Goal: Information Seeking & Learning: Check status

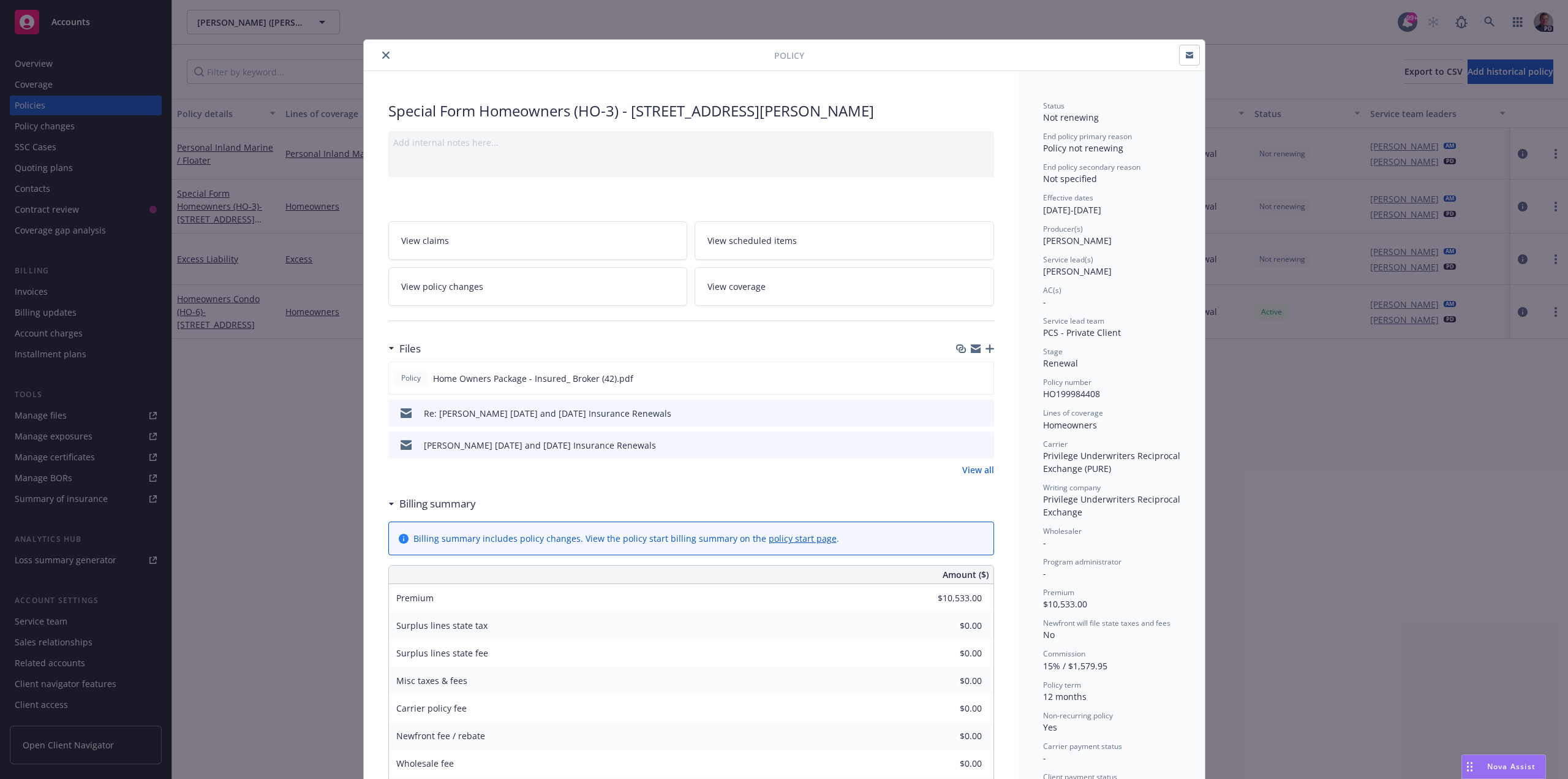
scroll to position [37, 0]
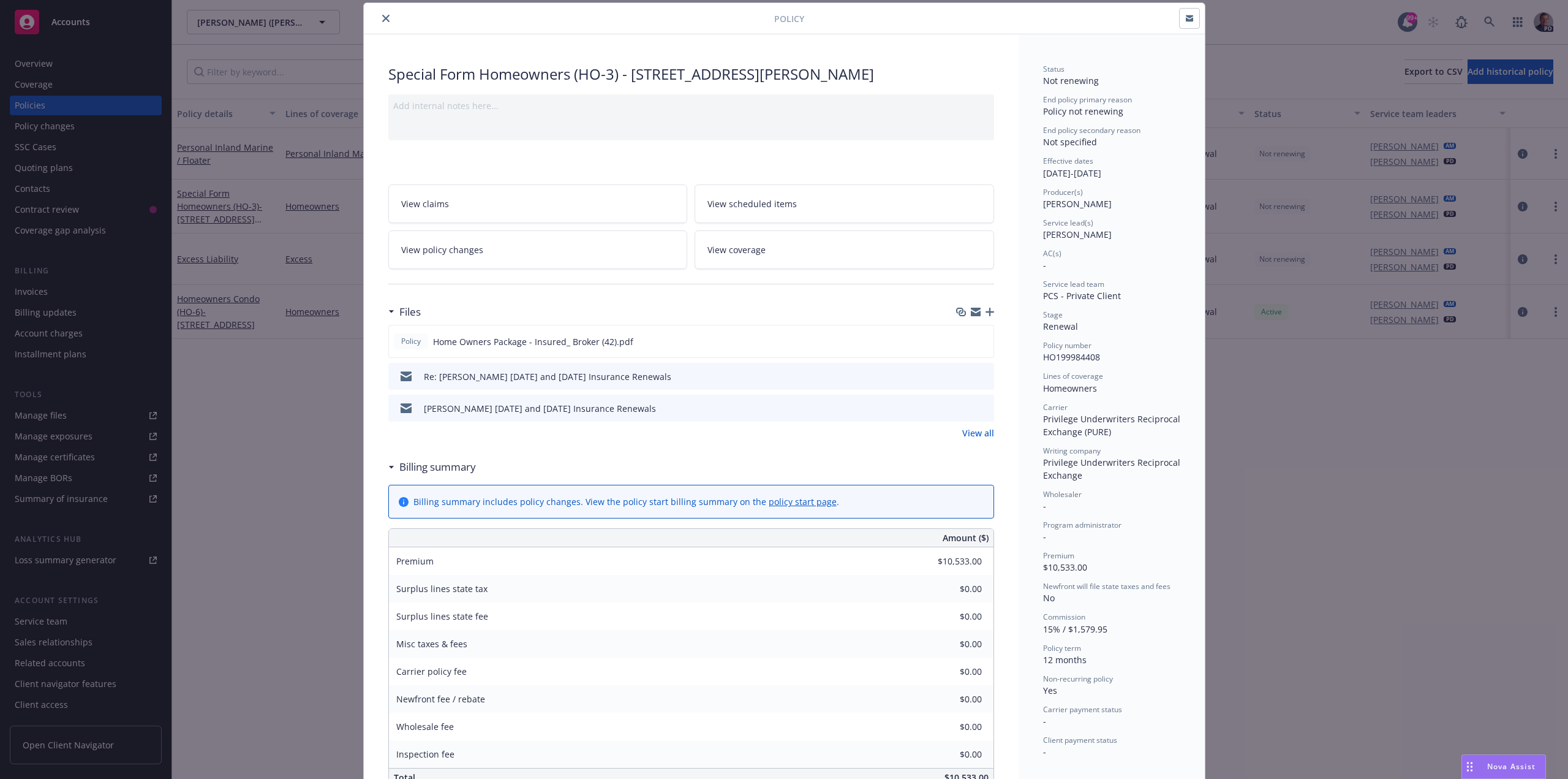
click at [383, 20] on icon "close" at bounding box center [386, 18] width 7 height 7
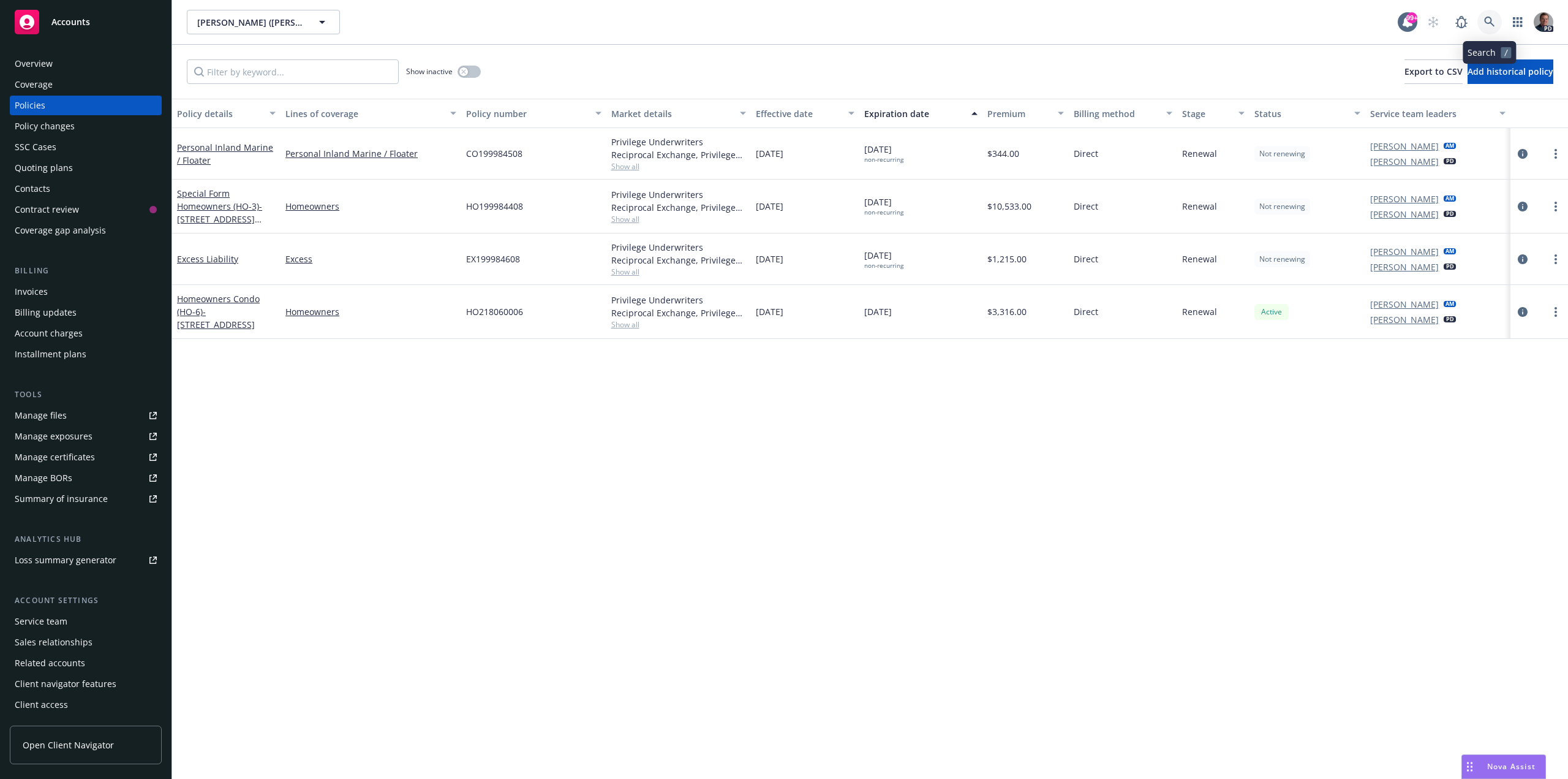
click at [1489, 19] on icon at bounding box center [1489, 22] width 11 height 11
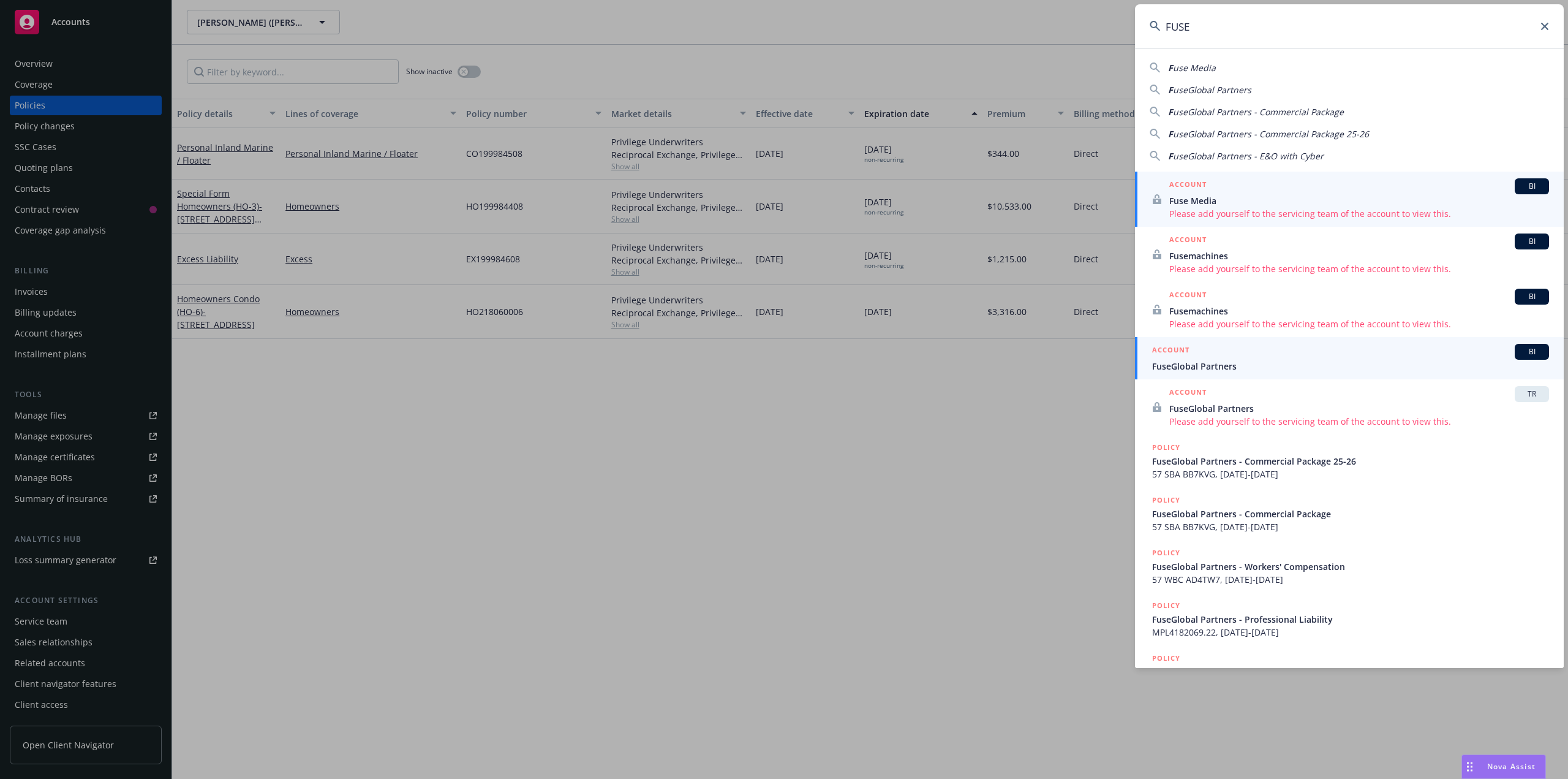
type input "FUSE"
click at [1256, 363] on span "FuseGlobal Partners" at bounding box center [1350, 366] width 397 height 13
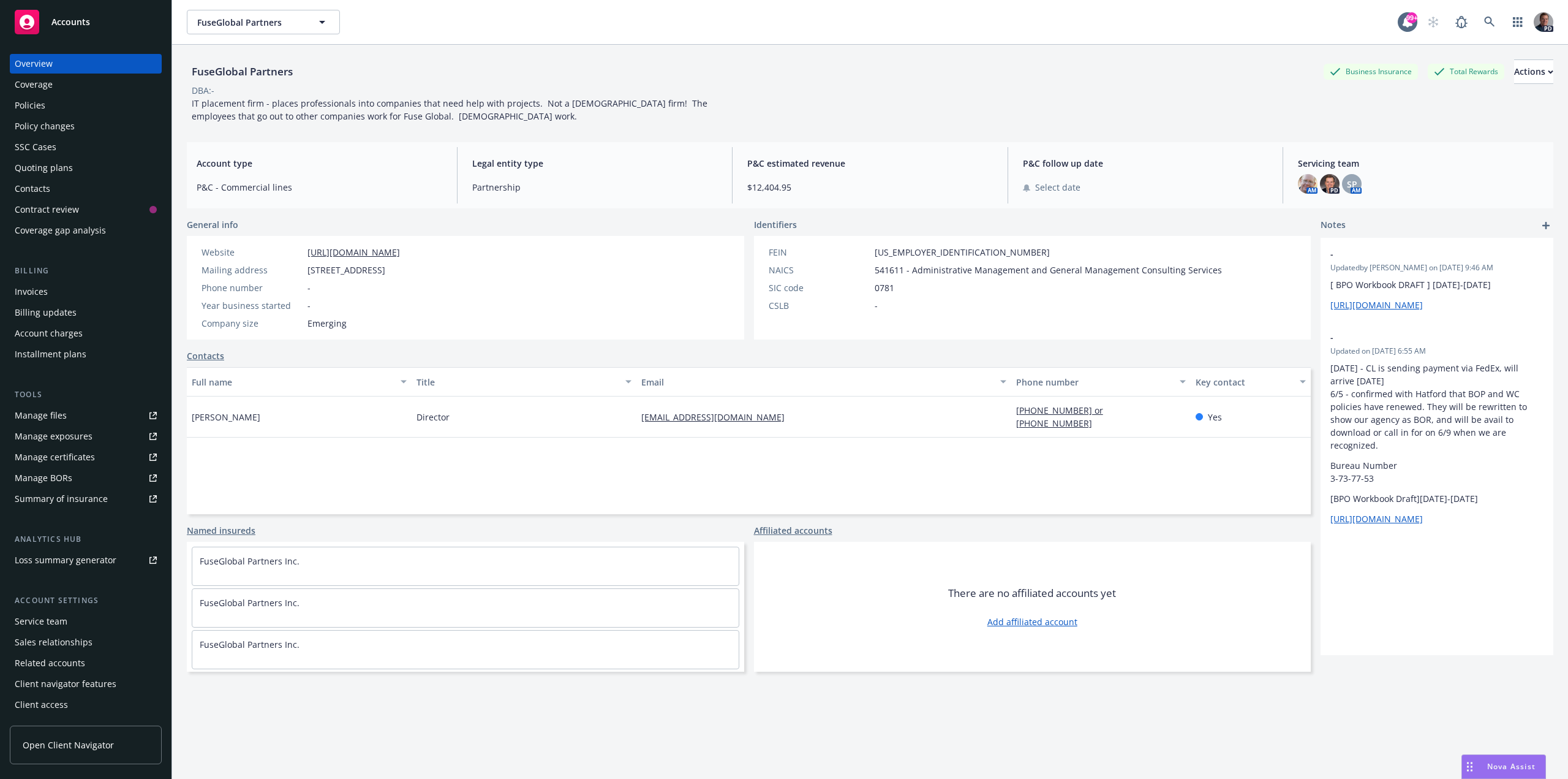
click at [28, 103] on div "Policies" at bounding box center [30, 105] width 31 height 20
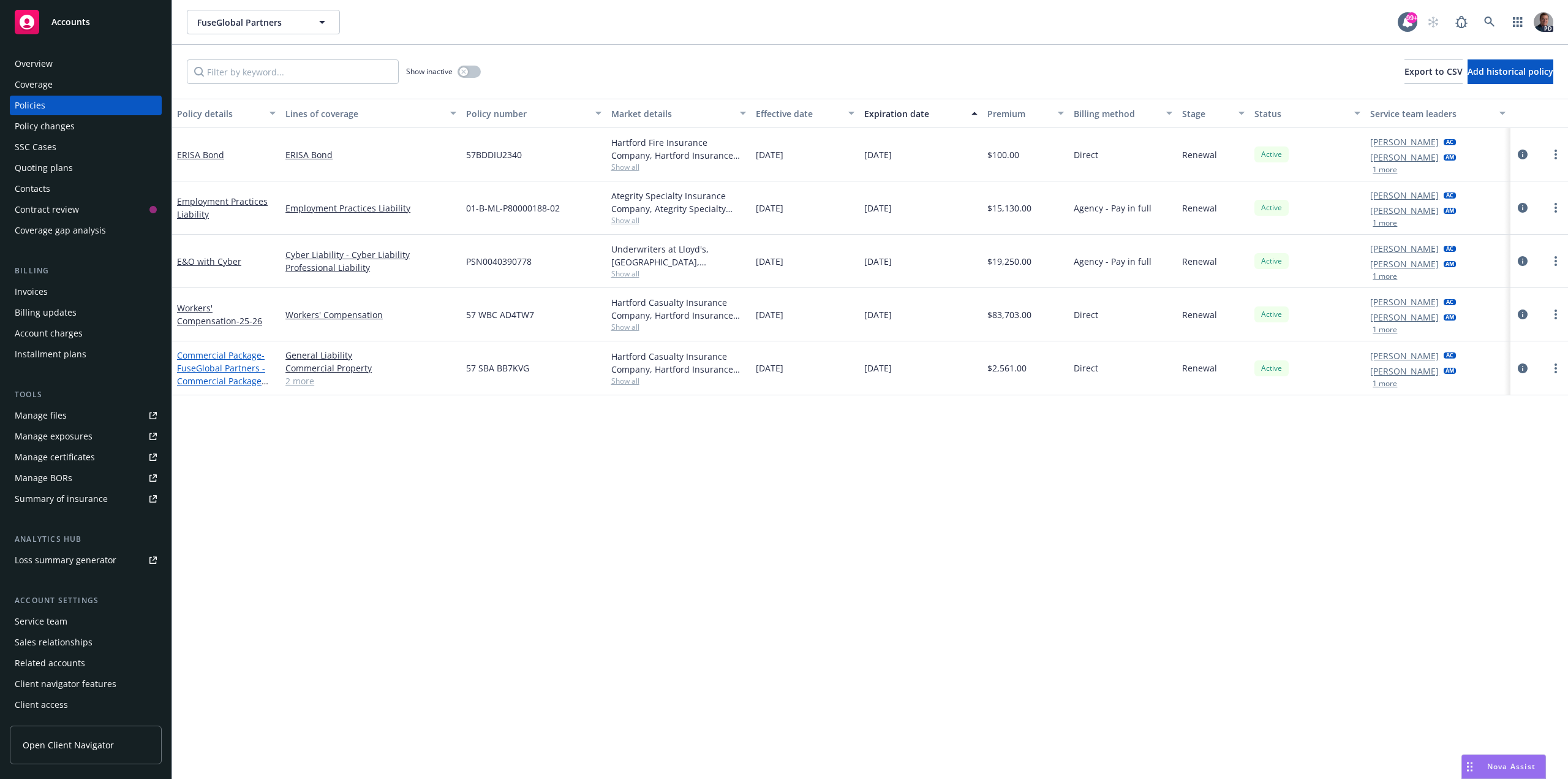
click at [224, 352] on link "Commercial Package - FuseGlobal Partners - Commercial Package 25-26" at bounding box center [221, 375] width 88 height 50
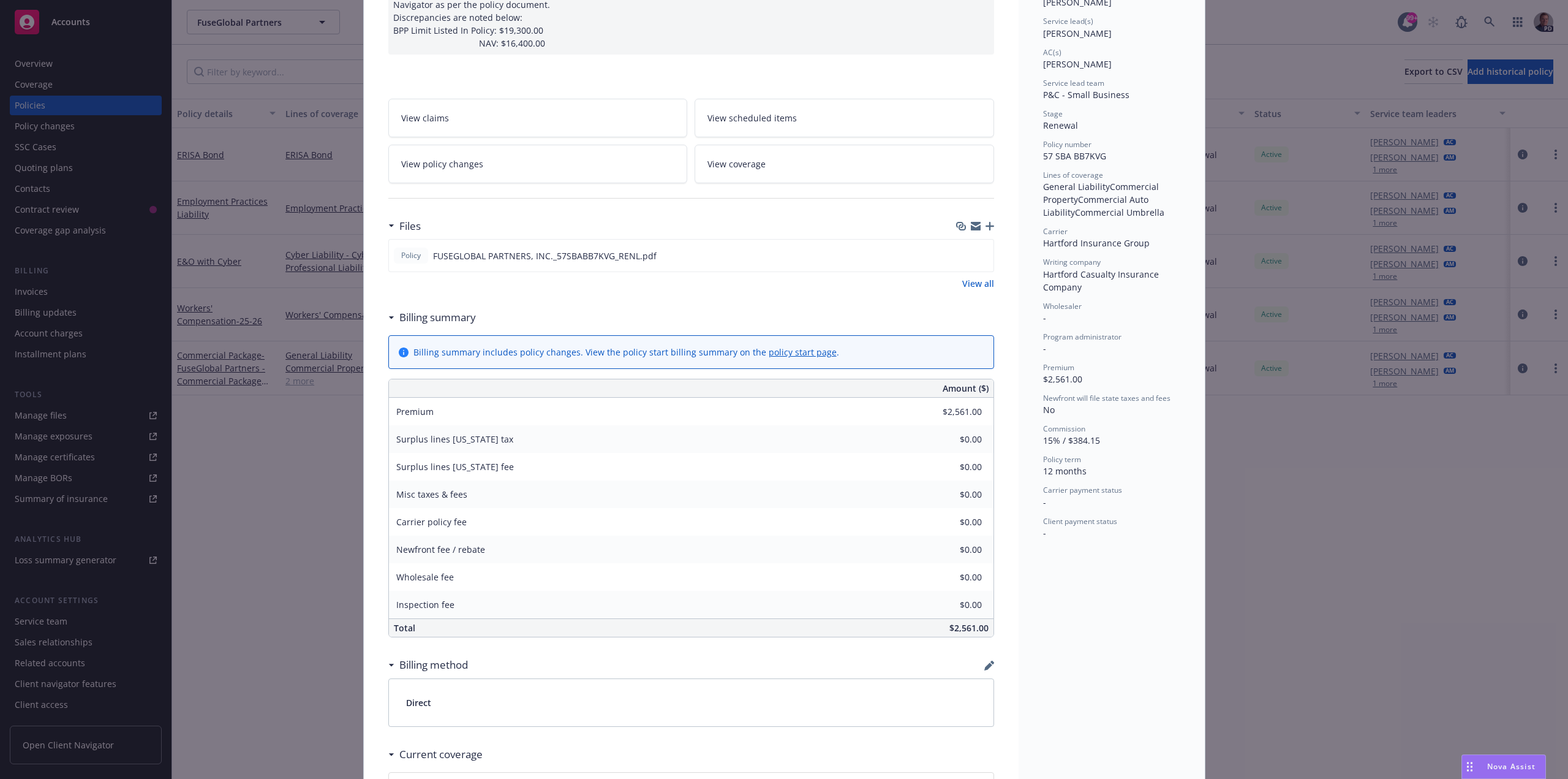
scroll to position [184, 0]
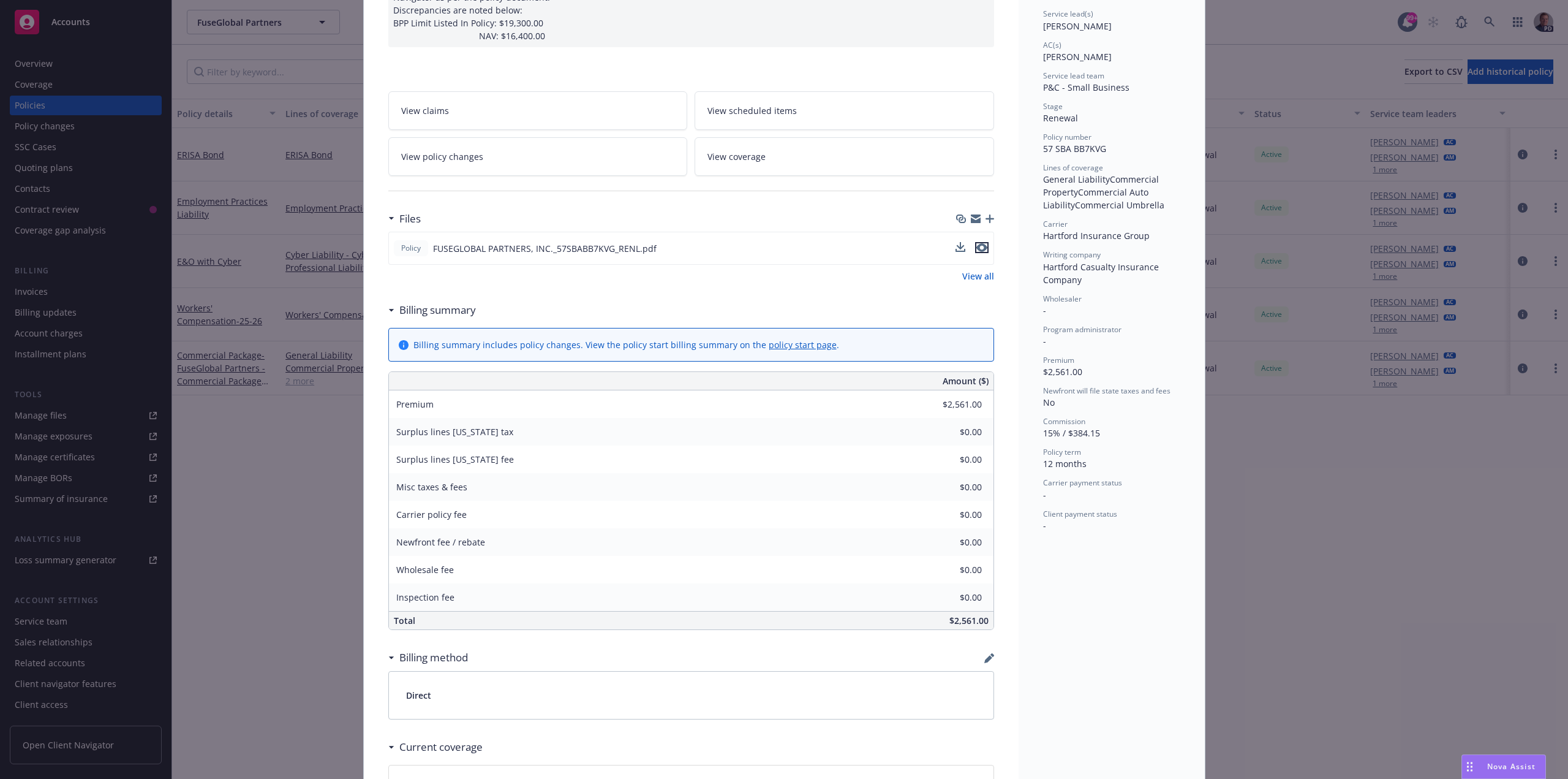
click at [977, 245] on icon "preview file" at bounding box center [981, 248] width 11 height 9
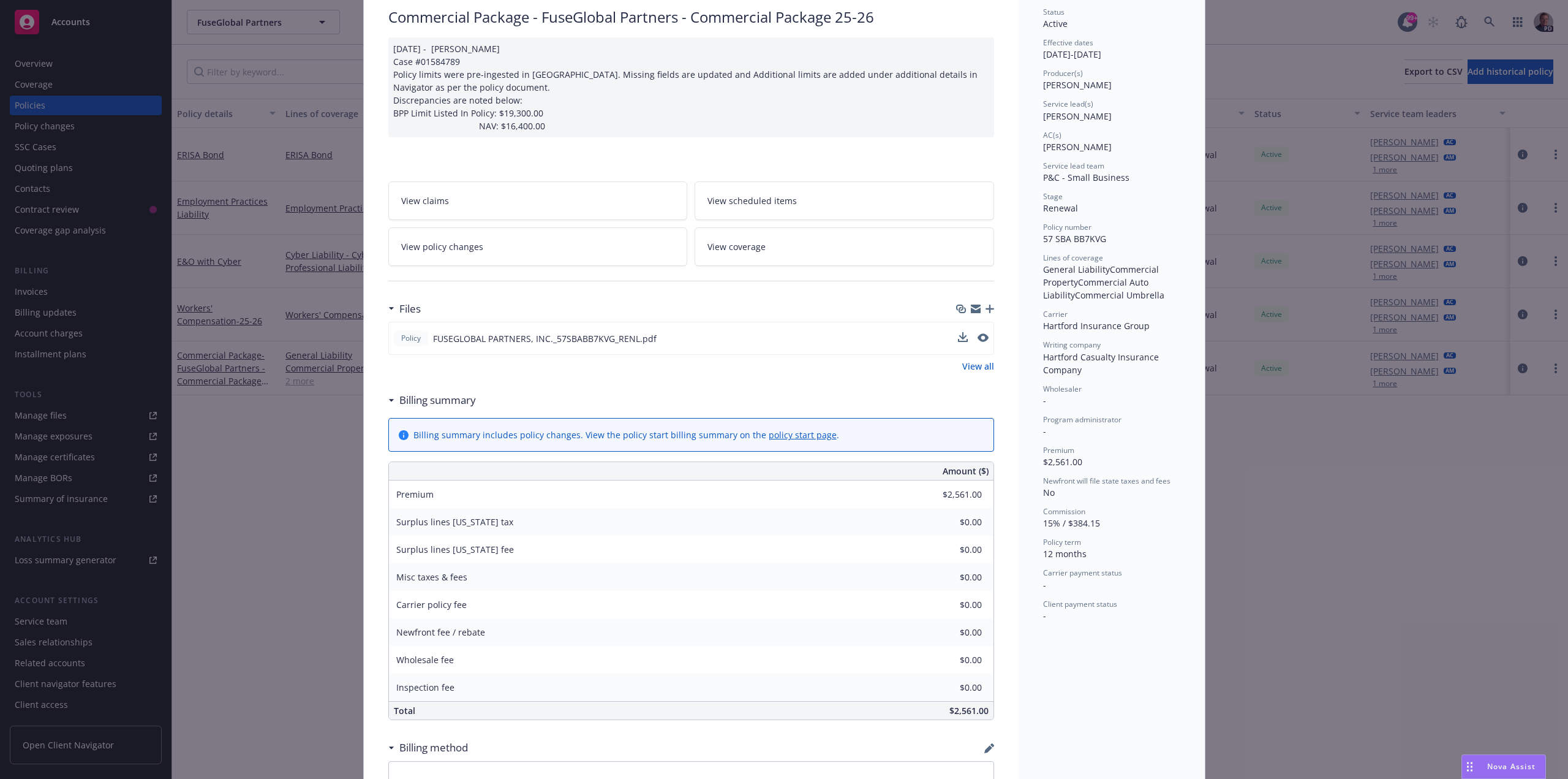
scroll to position [0, 0]
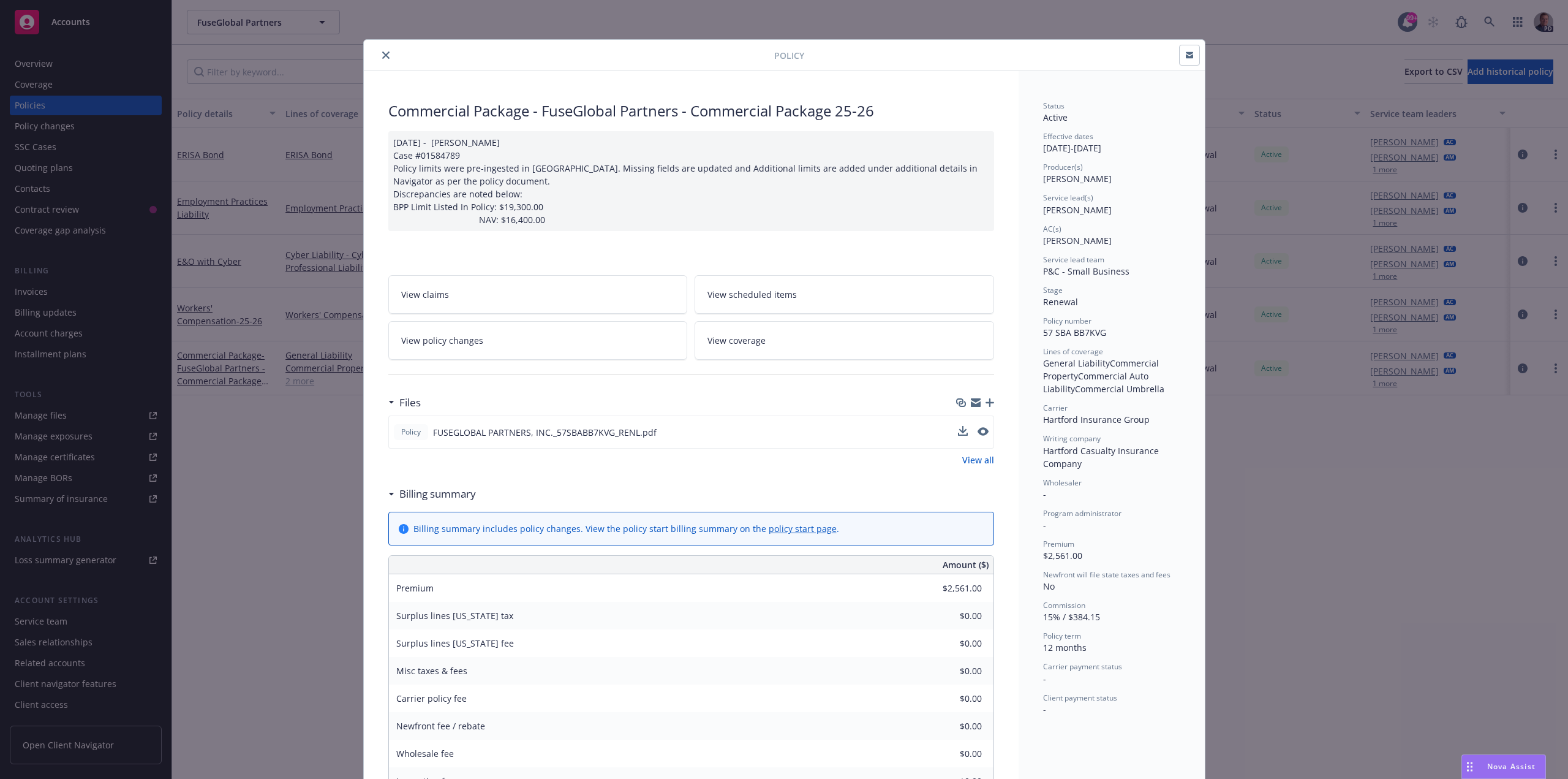
click at [383, 56] on icon "close" at bounding box center [386, 55] width 7 height 7
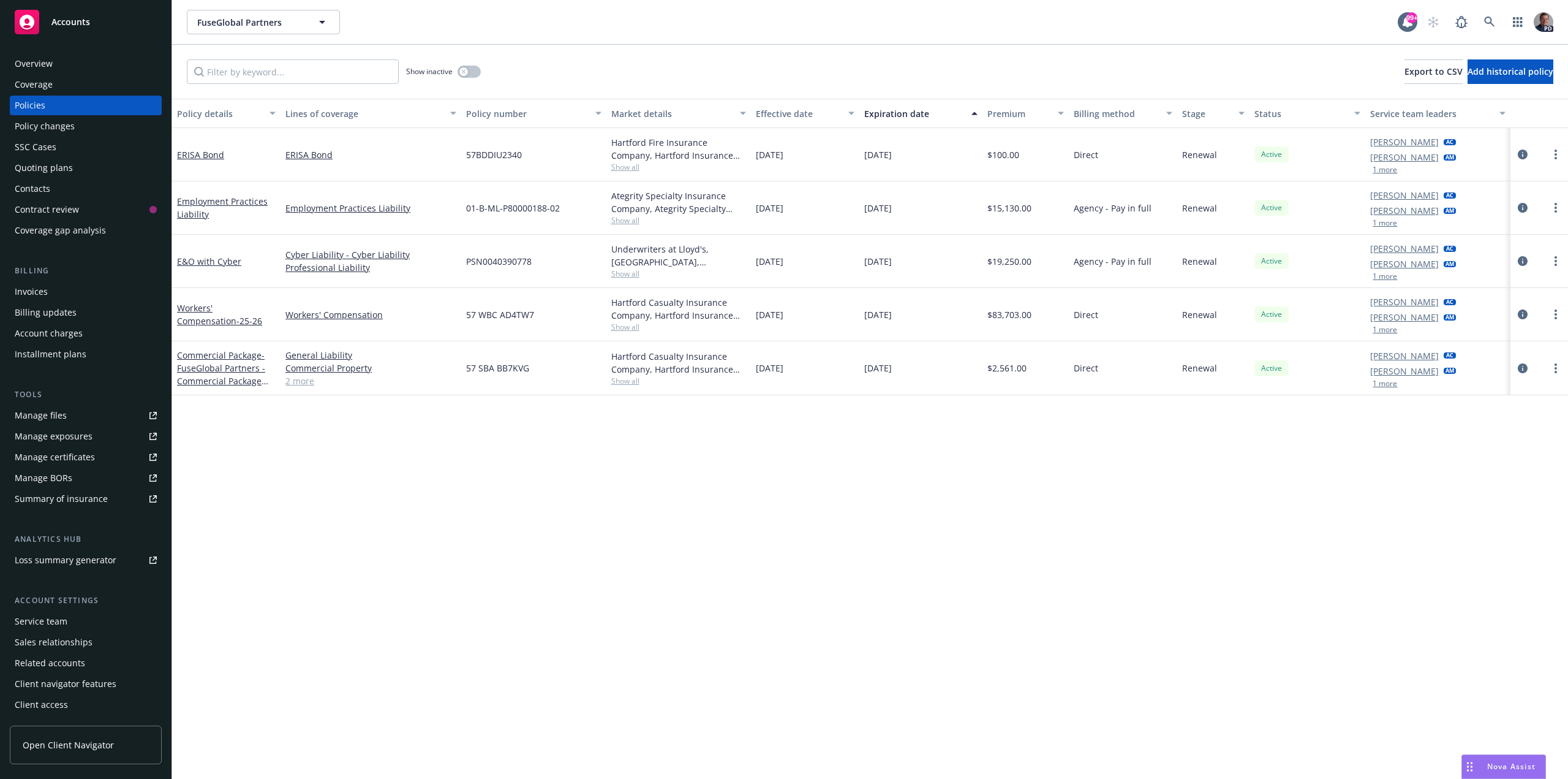
click at [50, 68] on div "Overview" at bounding box center [33, 64] width 38 height 20
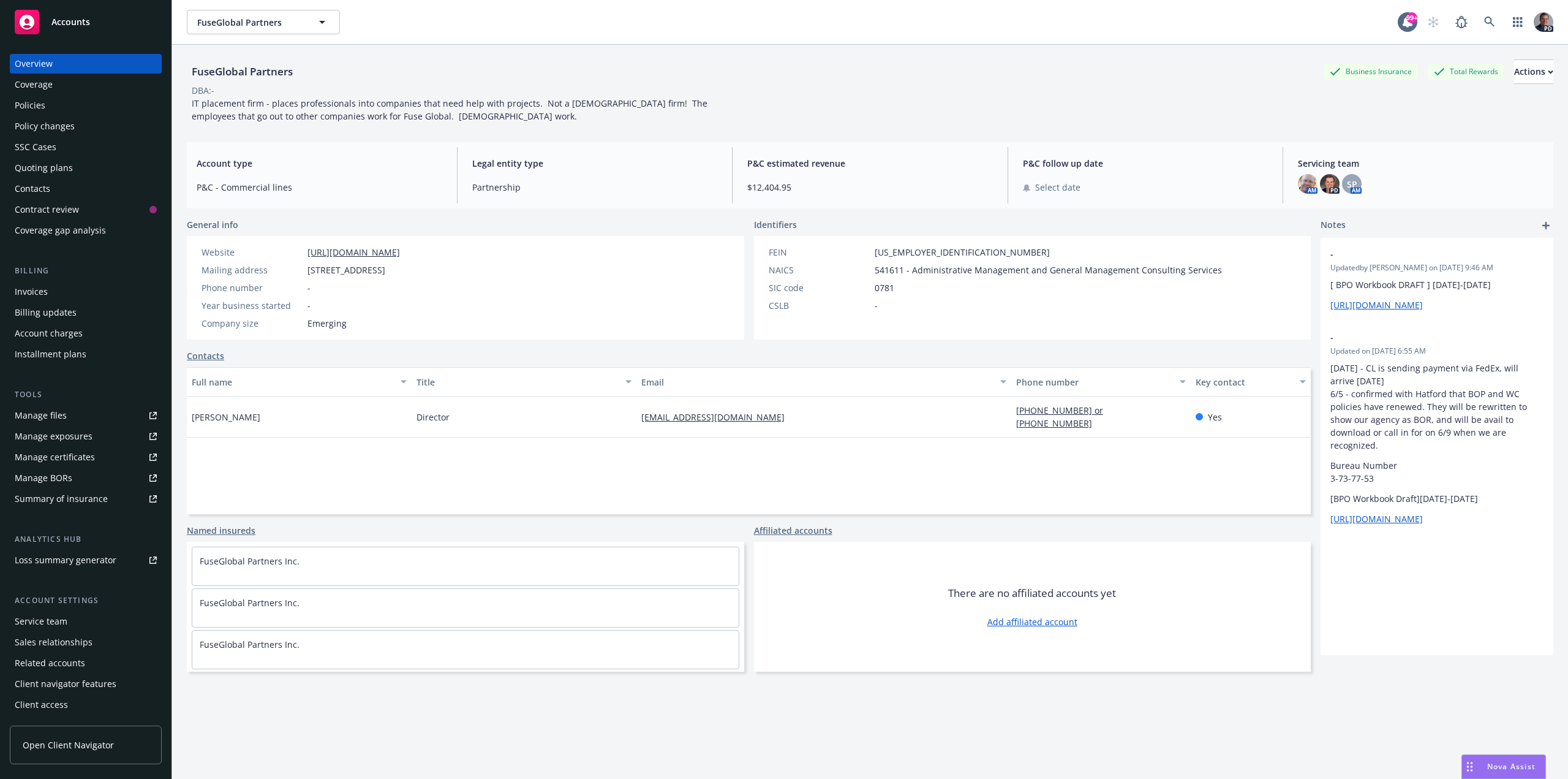
click at [60, 105] on div "Policies" at bounding box center [86, 105] width 142 height 20
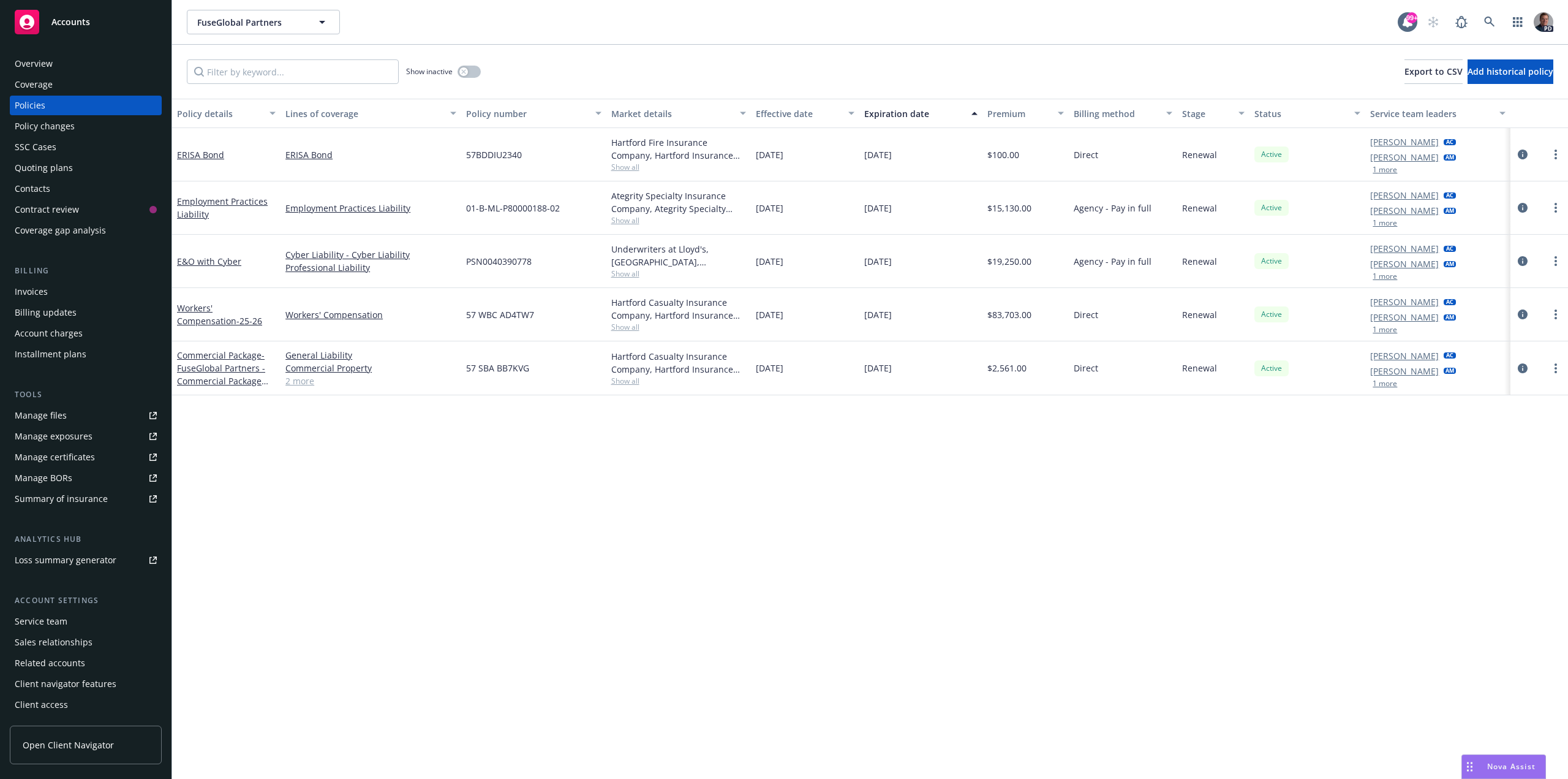
click at [302, 376] on link "2 more" at bounding box center [371, 381] width 171 height 13
